Goal: Information Seeking & Learning: Learn about a topic

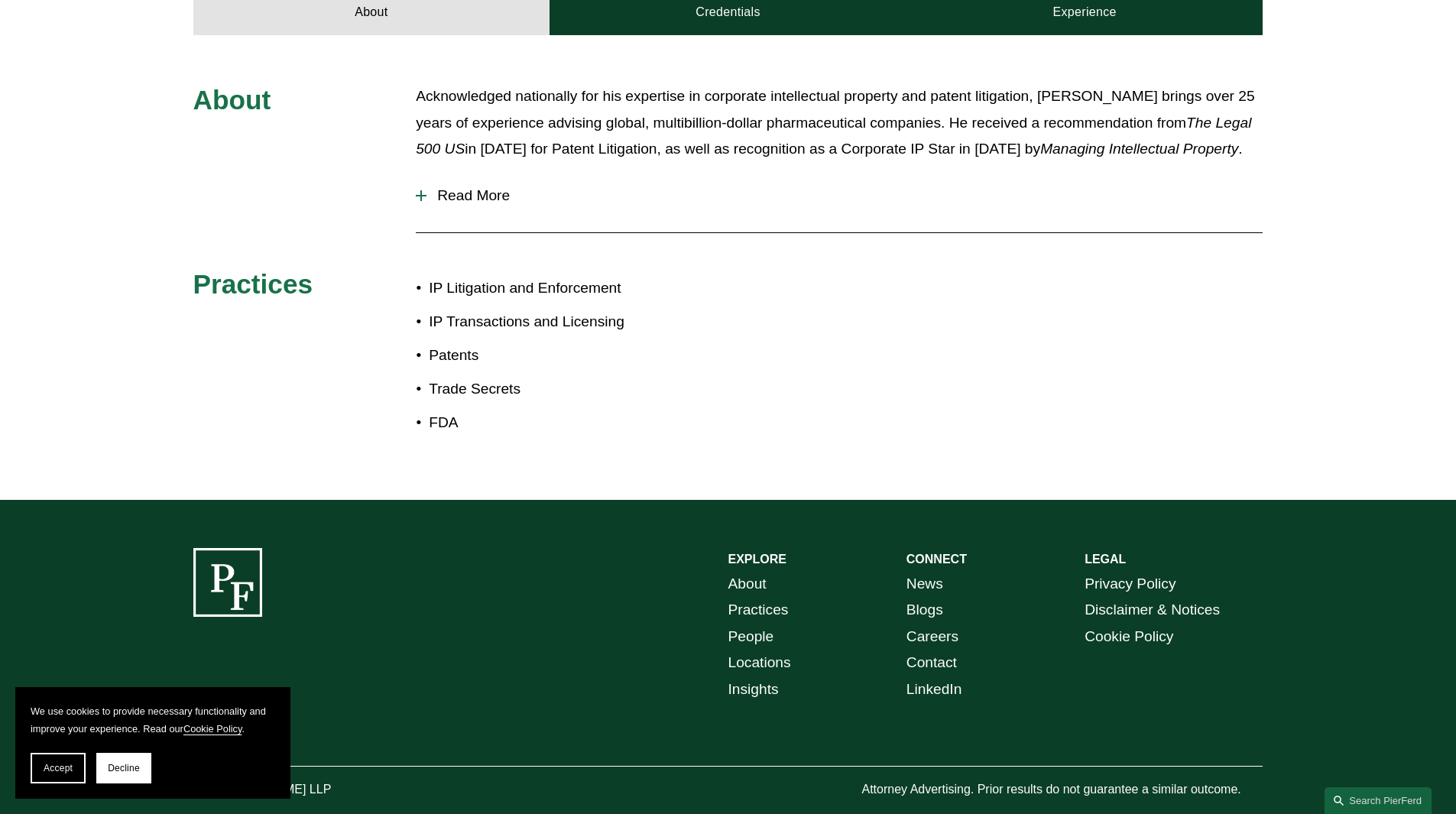
scroll to position [729, 0]
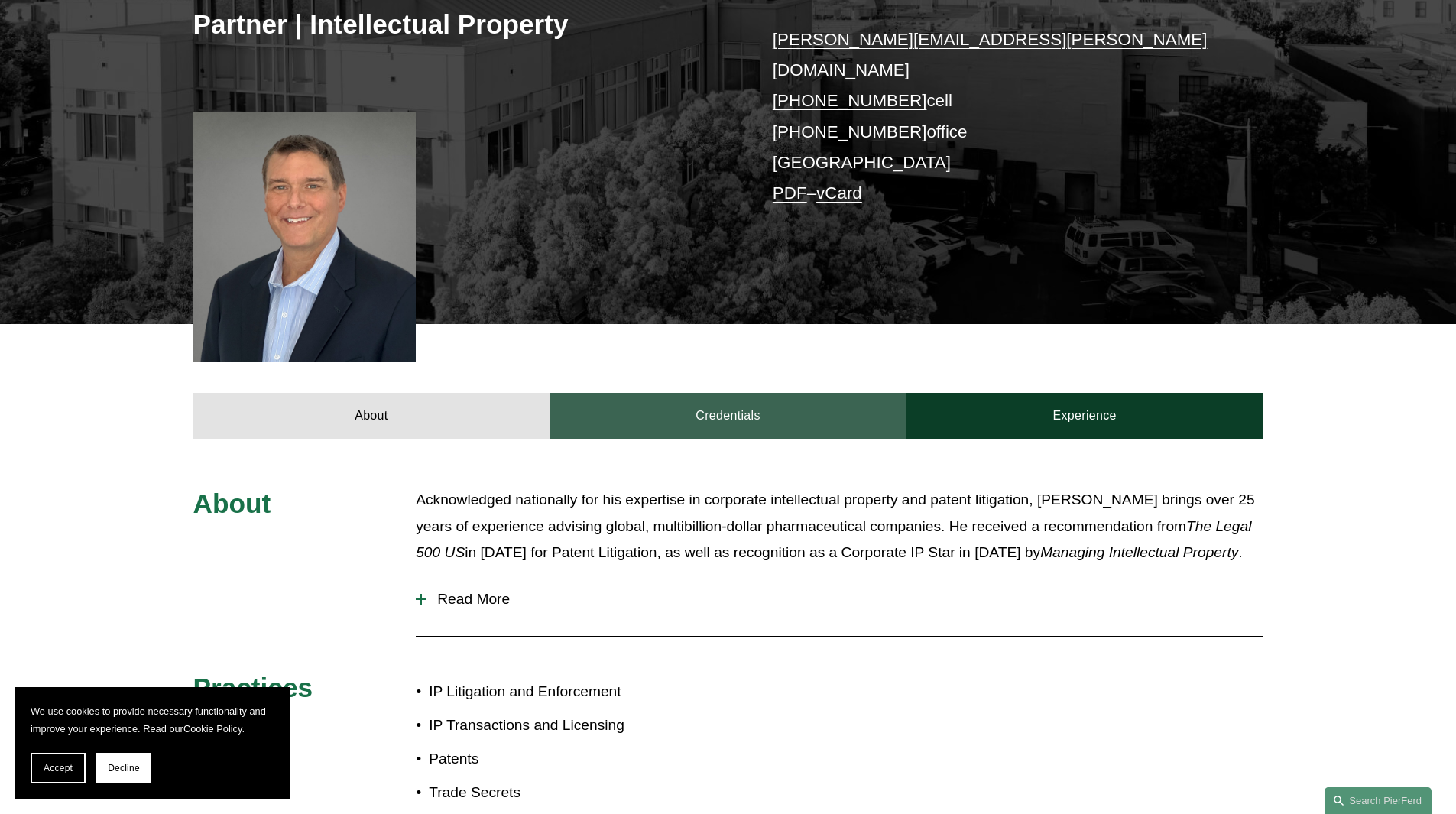
scroll to position [459, 0]
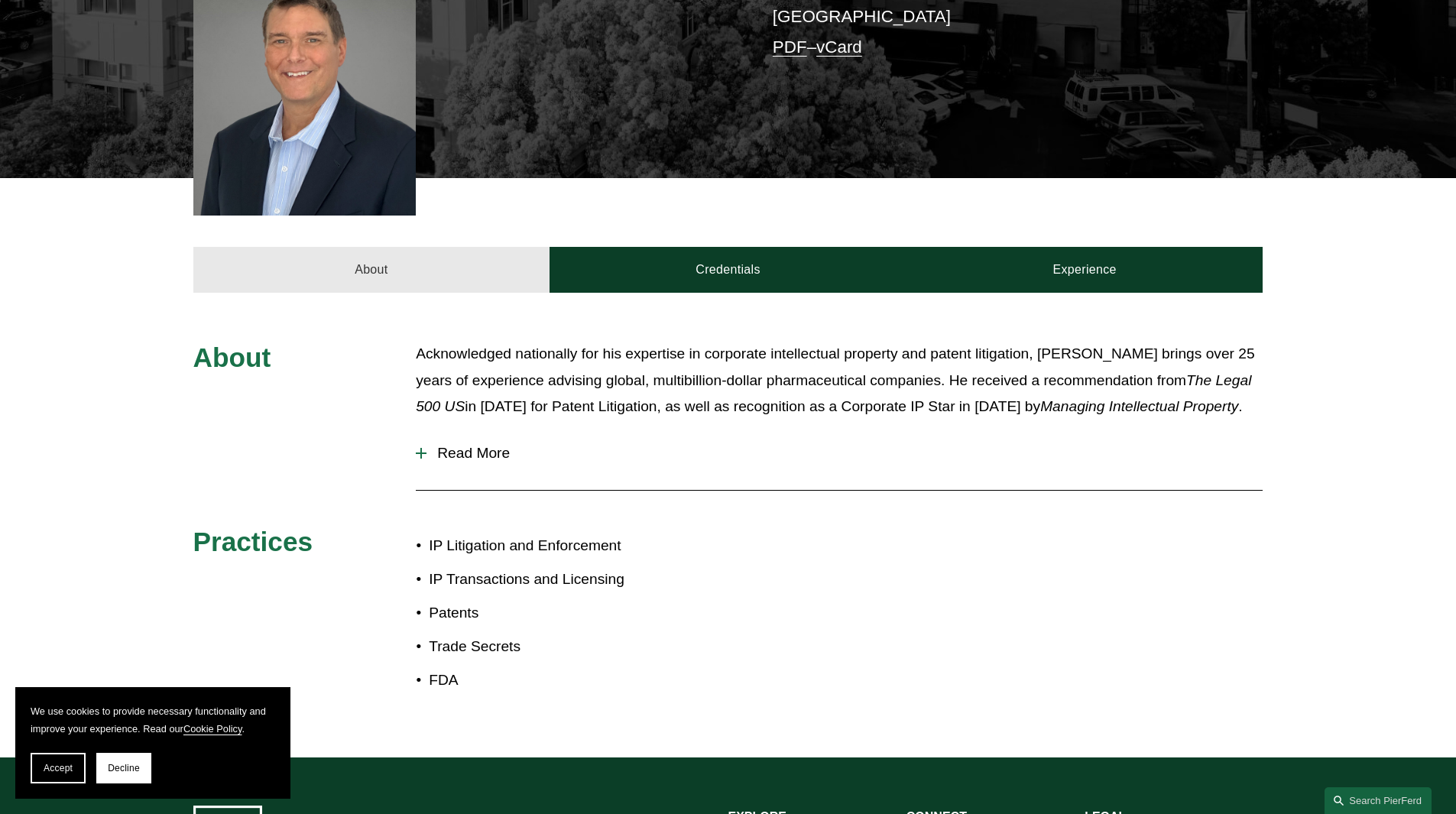
click at [381, 258] on link "About" at bounding box center [372, 270] width 357 height 45
click at [363, 247] on link "About" at bounding box center [372, 270] width 357 height 45
click at [432, 444] on span "Read More" at bounding box center [844, 452] width 836 height 17
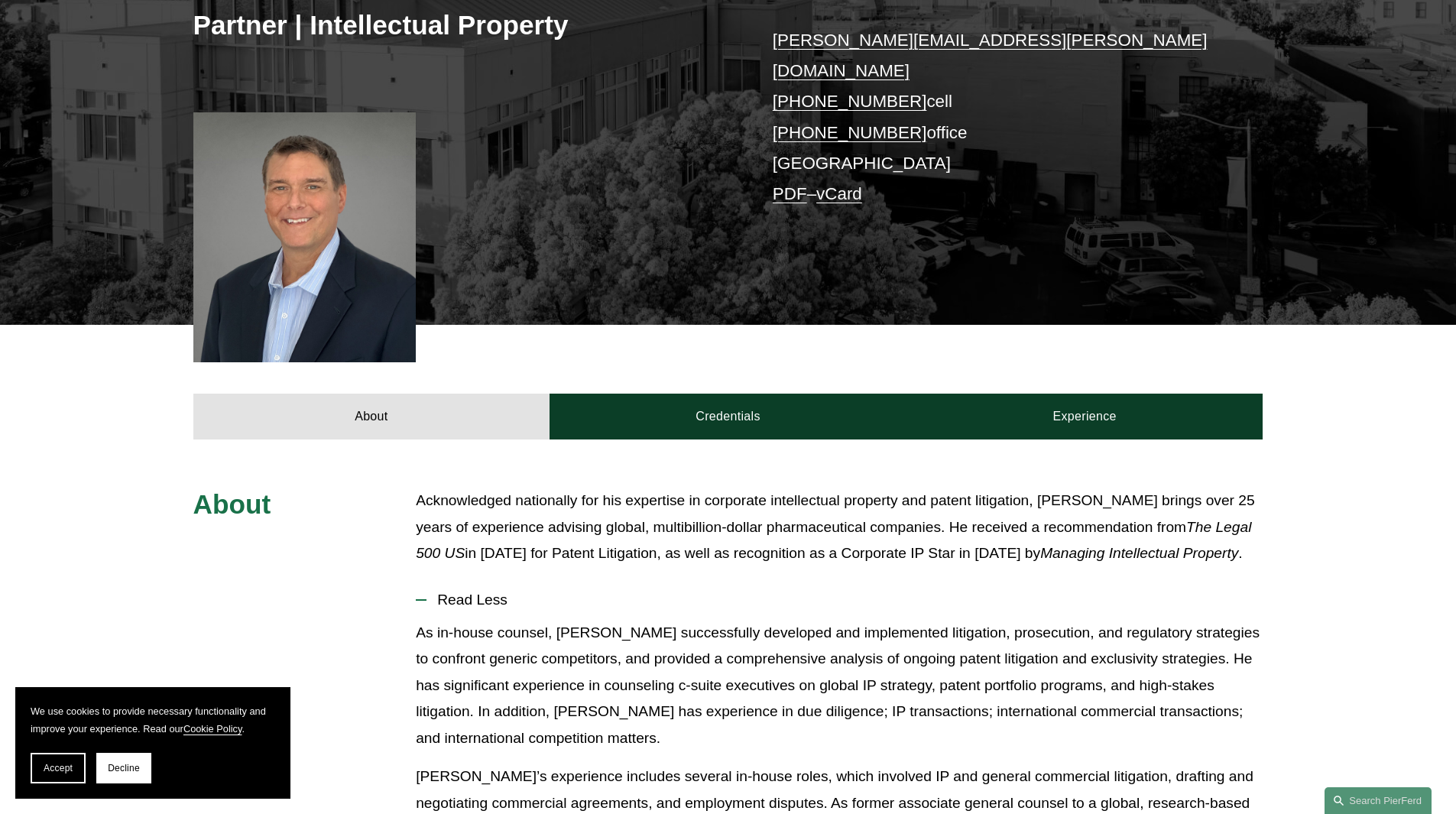
scroll to position [305, 0]
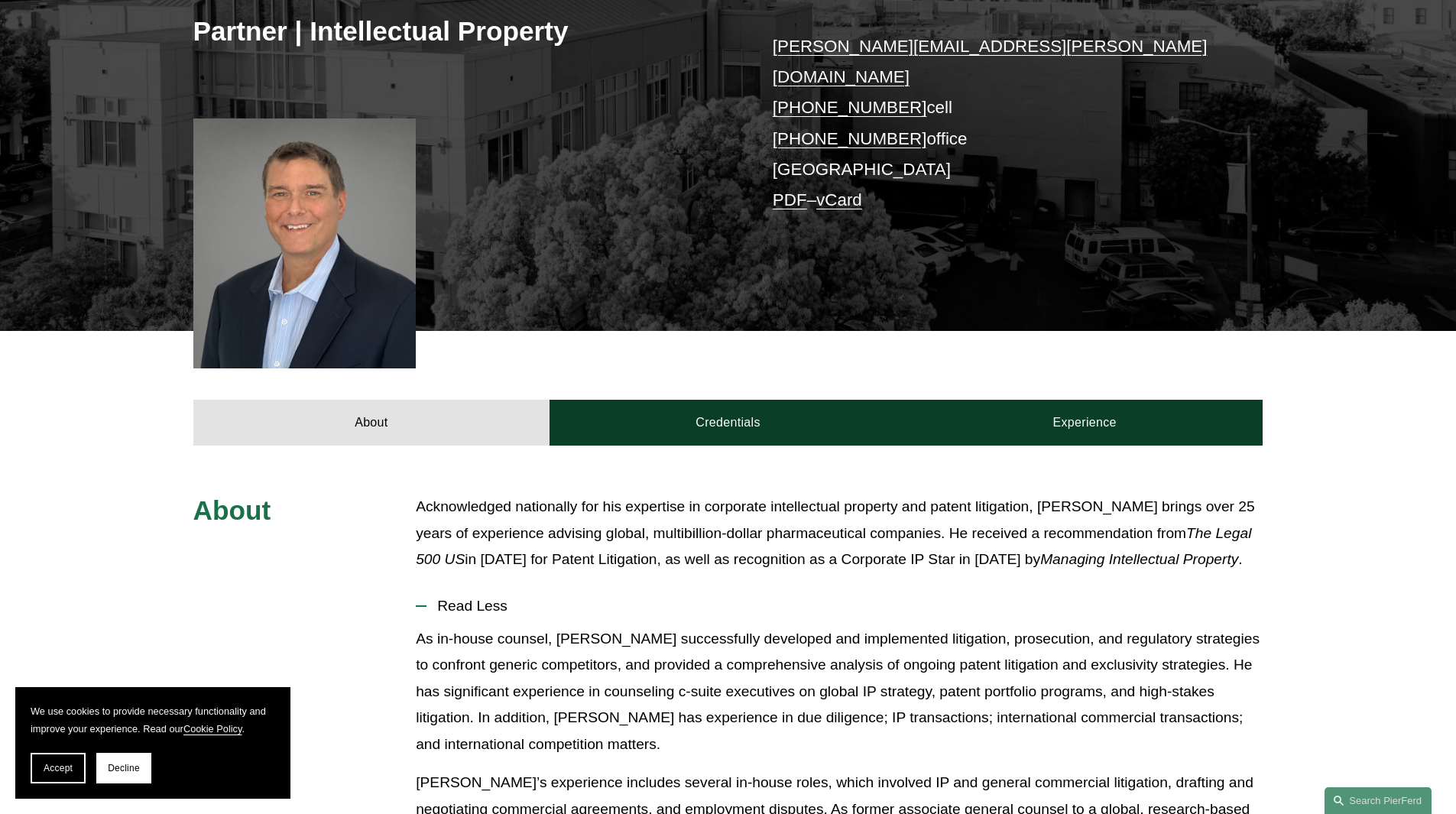
click at [324, 239] on div at bounding box center [305, 243] width 224 height 250
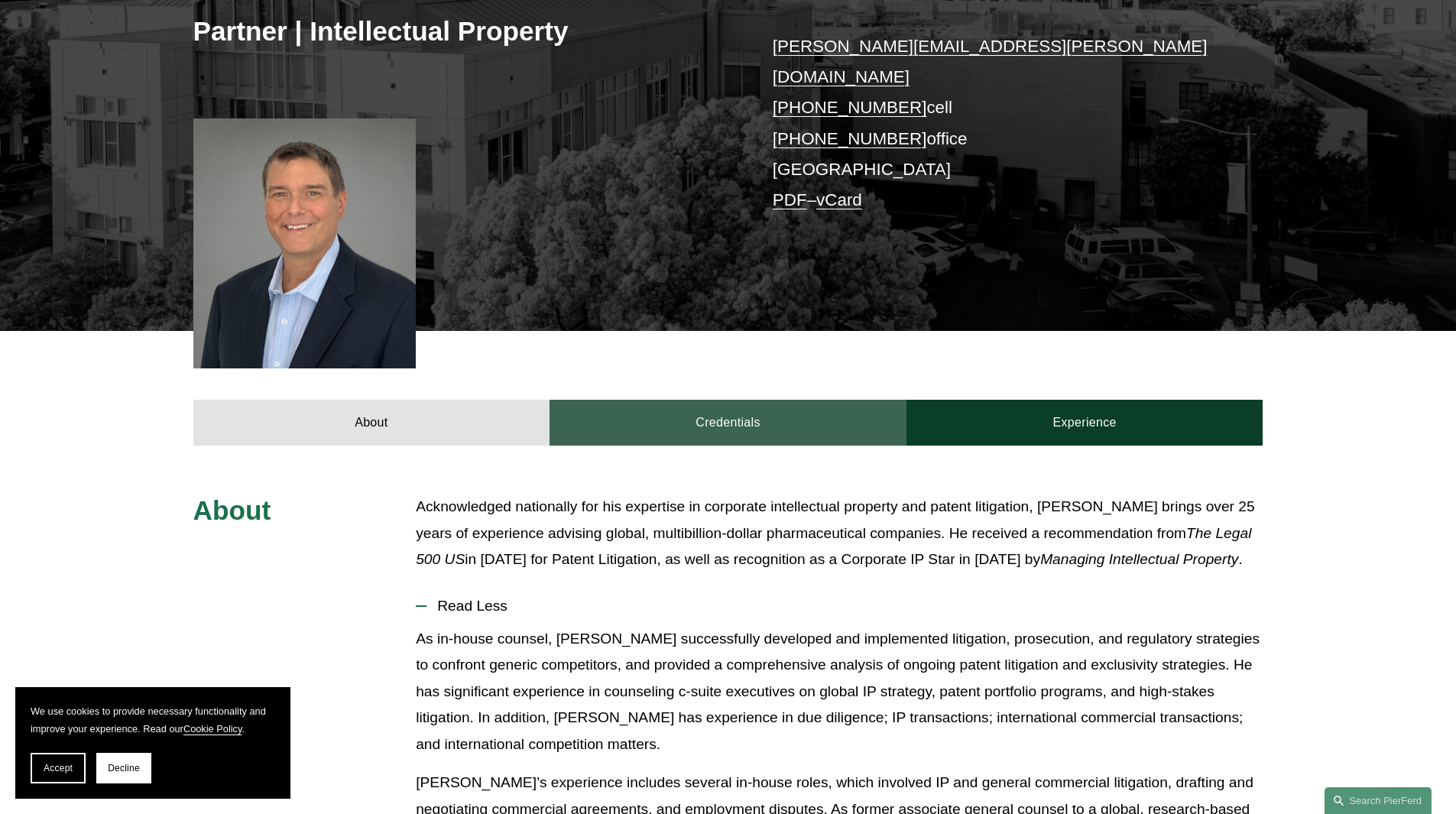
click at [708, 400] on link "Credentials" at bounding box center [728, 422] width 357 height 45
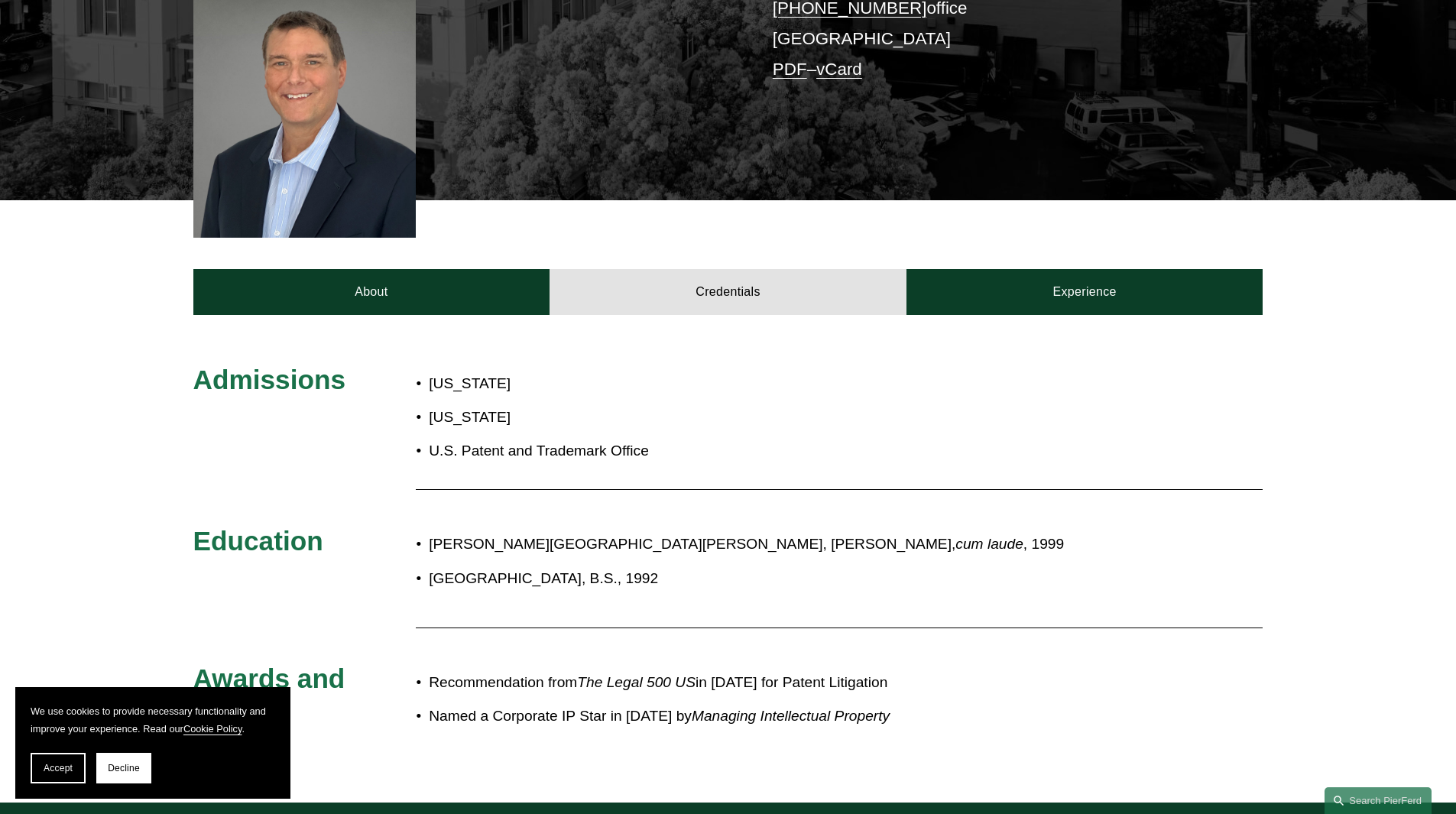
scroll to position [141, 0]
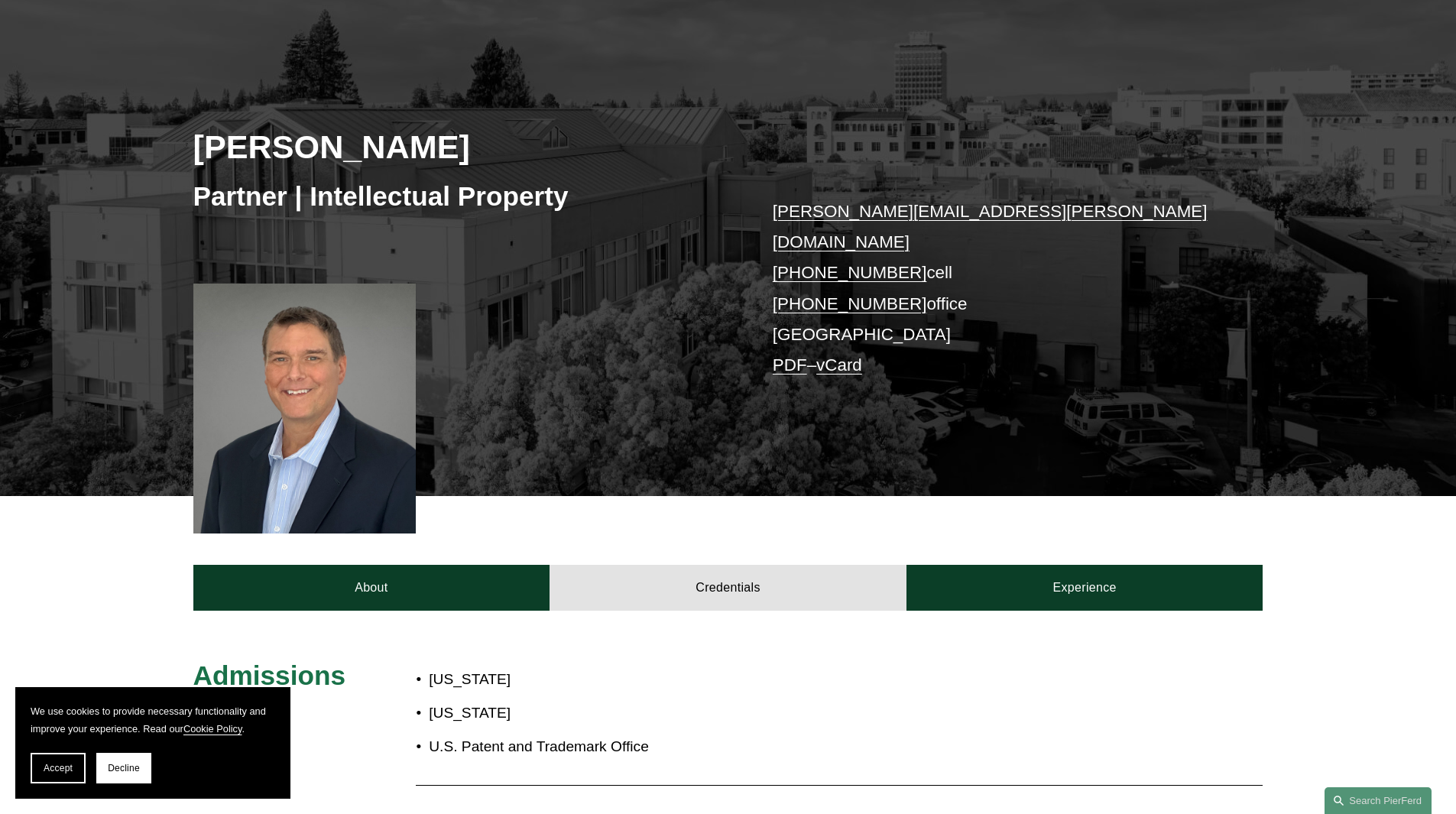
click at [266, 399] on div at bounding box center [305, 408] width 224 height 250
